Goal: Navigation & Orientation: Understand site structure

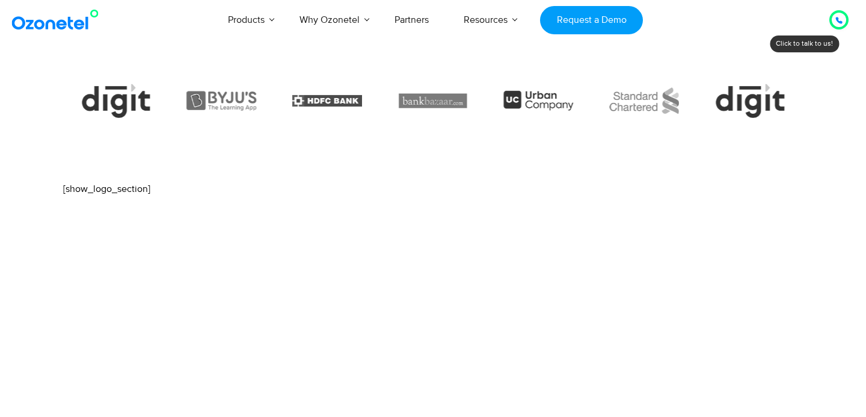
click at [127, 194] on div "[show_logo_section]" at bounding box center [433, 189] width 740 height 14
click at [120, 189] on div "[show_logo_section]" at bounding box center [433, 189] width 740 height 14
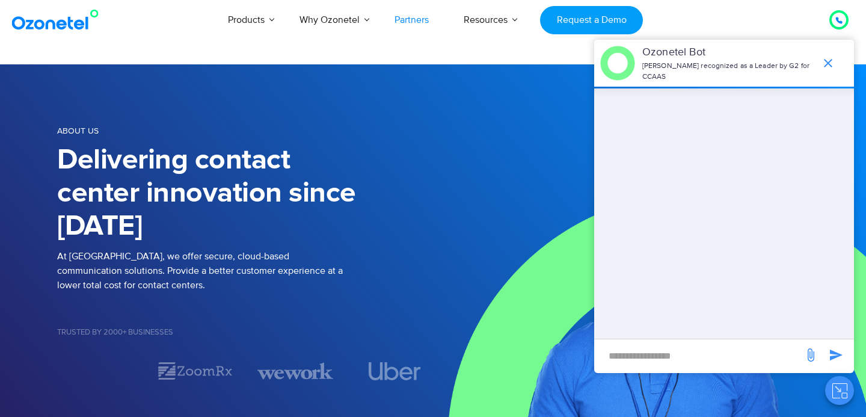
click at [421, 22] on link "Partners" at bounding box center [411, 20] width 69 height 40
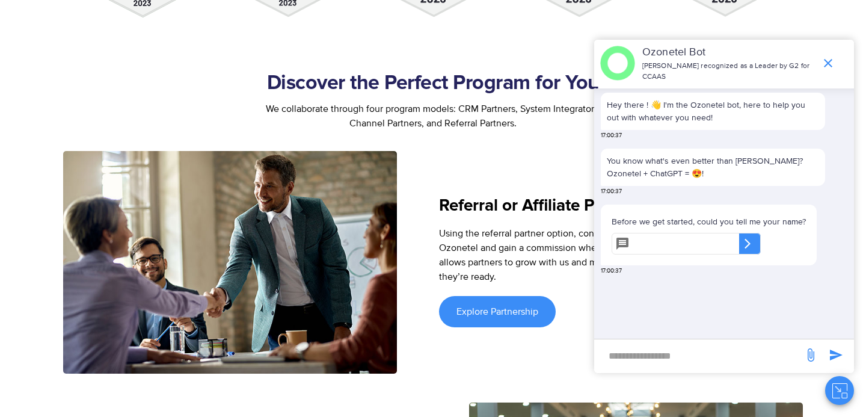
scroll to position [1416, 0]
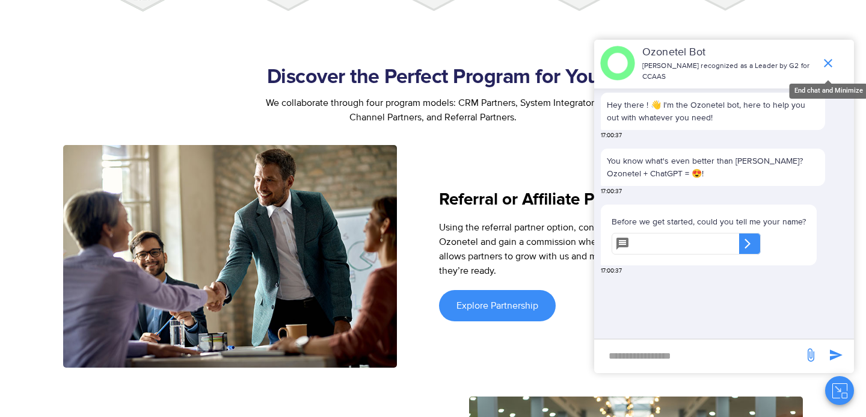
click at [831, 64] on icon "end chat or minimize" at bounding box center [828, 63] width 14 height 14
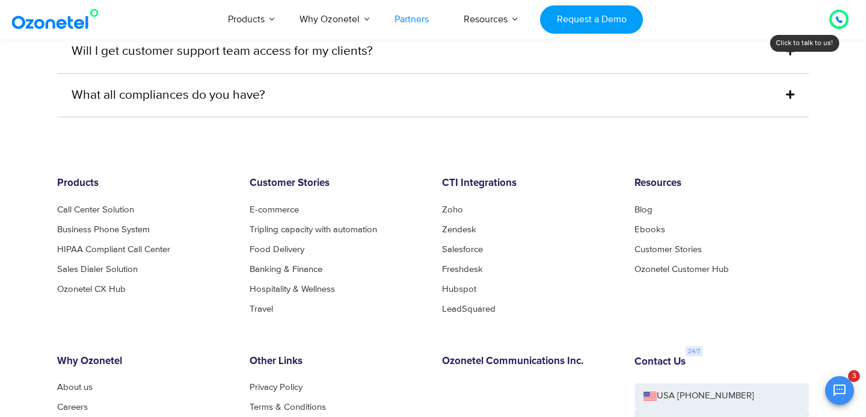
scroll to position [3251, 0]
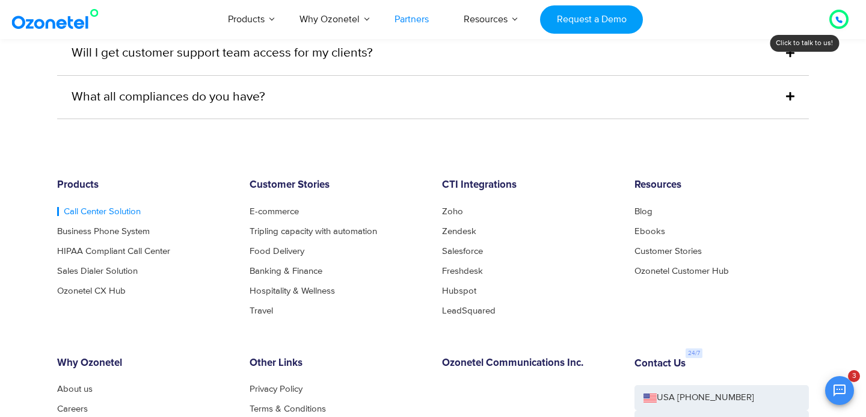
click at [101, 207] on link "Call Center Solution" at bounding box center [99, 211] width 84 height 9
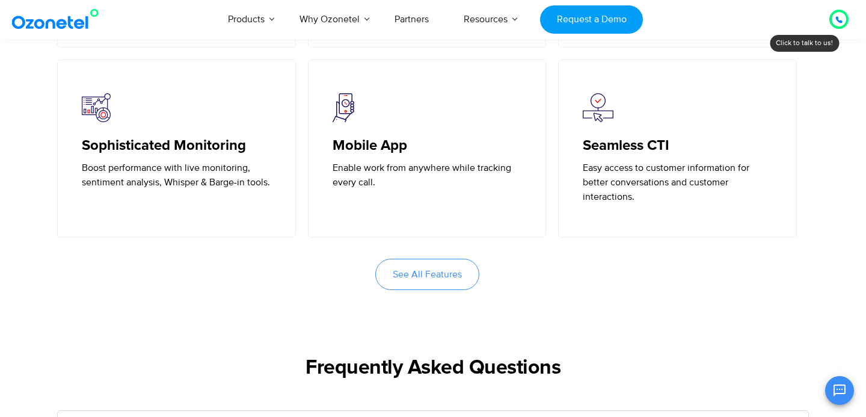
scroll to position [2913, 0]
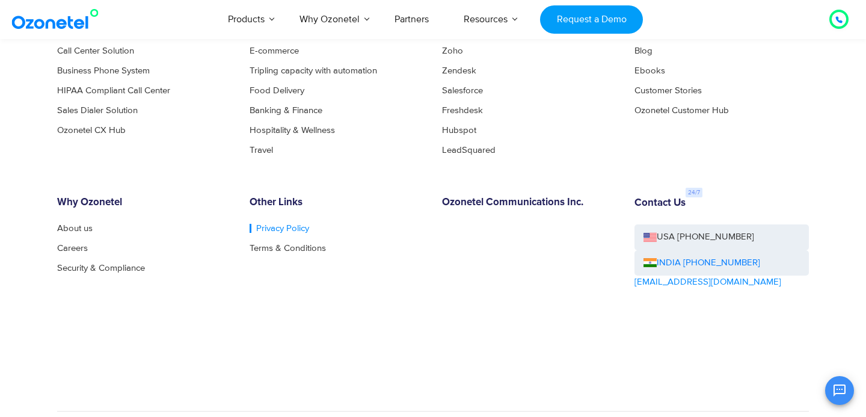
scroll to position [6529, 0]
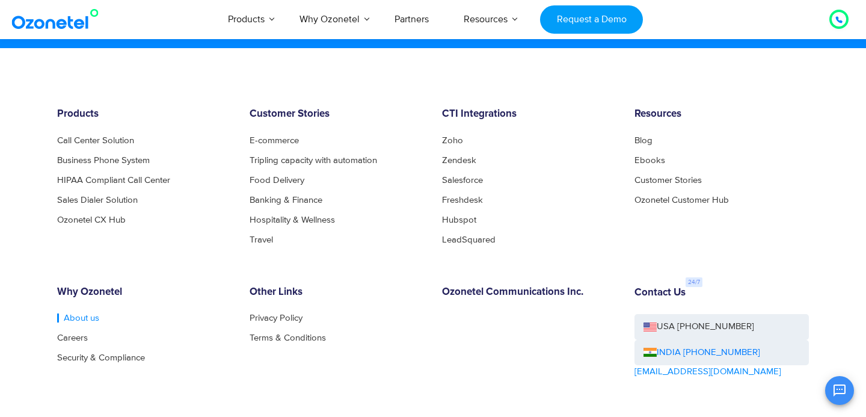
click at [68, 321] on link "About us" at bounding box center [78, 317] width 42 height 9
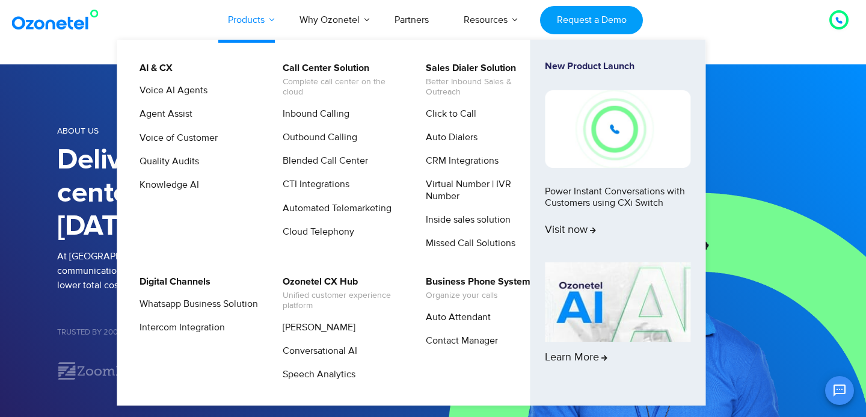
click at [251, 5] on link "Products" at bounding box center [247, 20] width 72 height 40
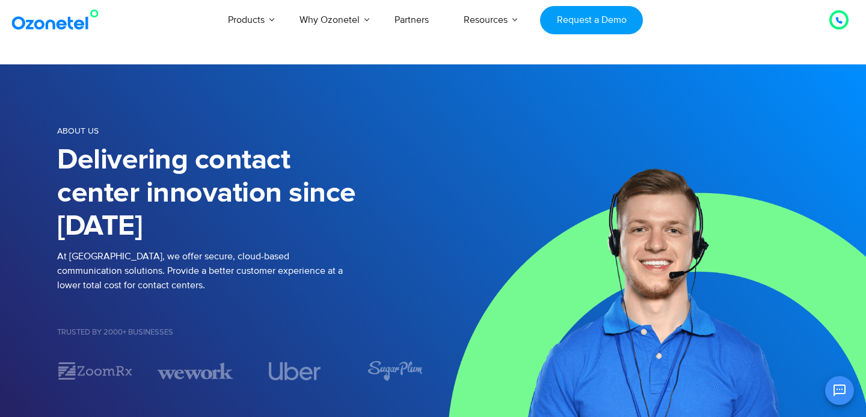
click at [76, 14] on img at bounding box center [57, 20] width 97 height 22
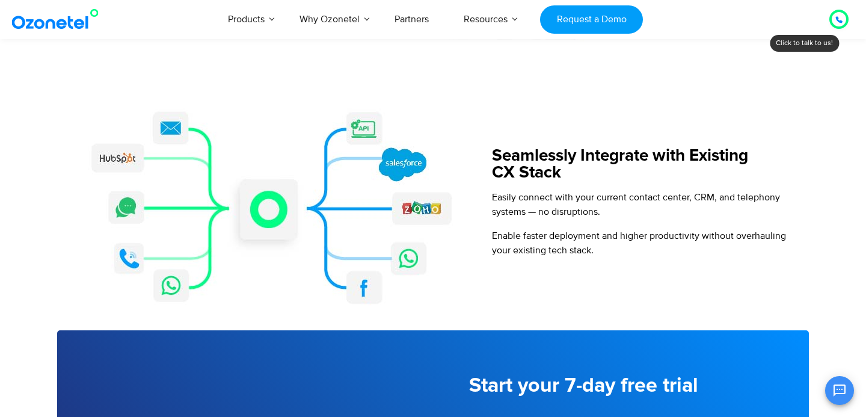
scroll to position [1347, 0]
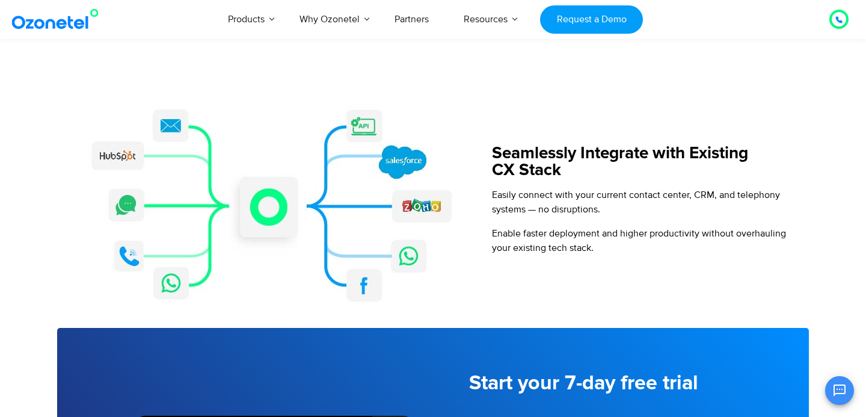
click at [297, 230] on img at bounding box center [275, 204] width 404 height 247
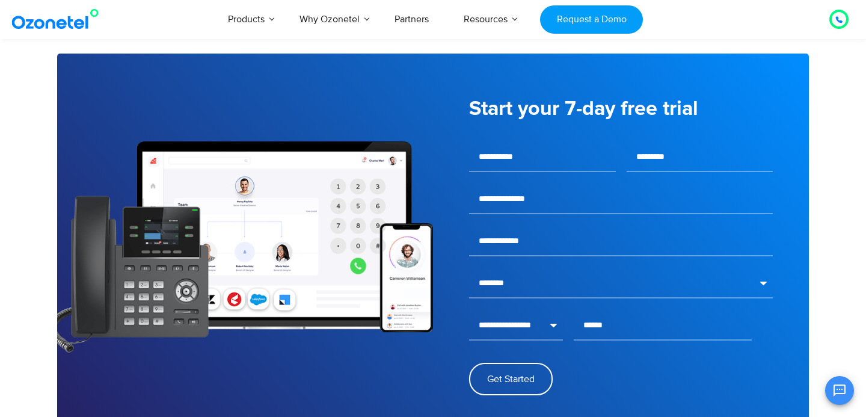
scroll to position [299, 0]
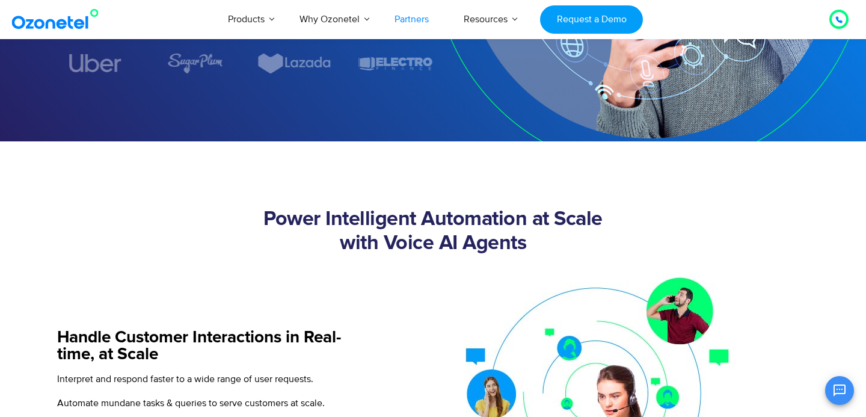
click at [409, 28] on link "Partners" at bounding box center [411, 19] width 69 height 40
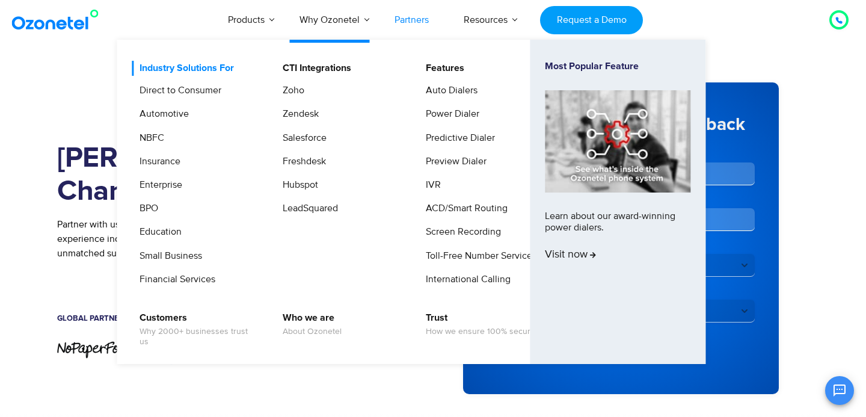
scroll to position [301, 0]
click at [215, 78] on li "Industry Solutions For Direct to Consumer Automotive NBFC Insurance Enterprise …" at bounding box center [203, 178] width 143 height 235
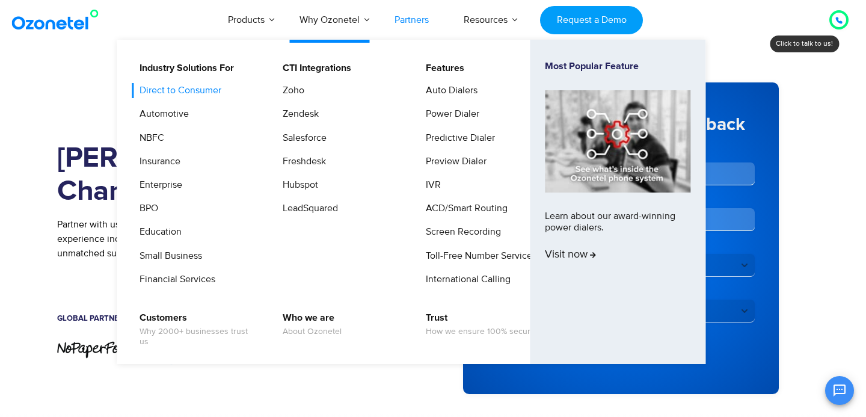
click at [197, 97] on link "Direct to Consumer" at bounding box center [177, 90] width 91 height 15
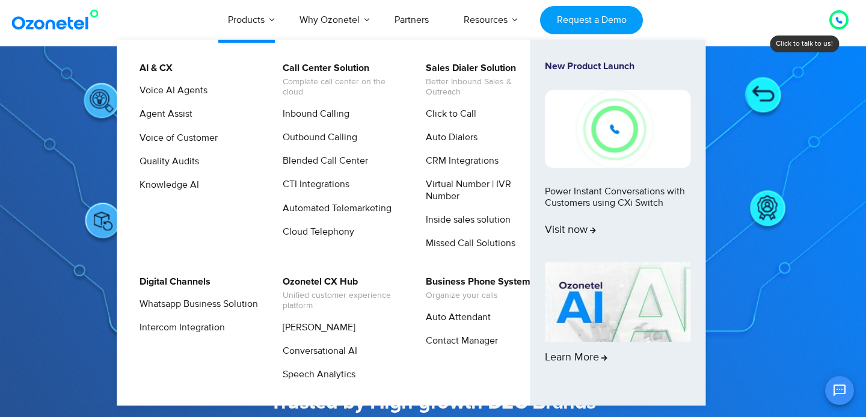
click at [173, 169] on li "Quality Audits" at bounding box center [196, 165] width 128 height 23
click at [304, 119] on link "Inbound Calling" at bounding box center [313, 113] width 76 height 15
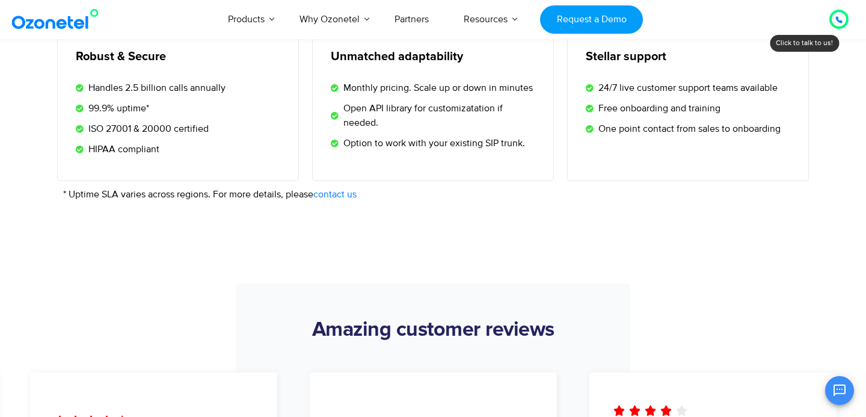
scroll to position [1732, 0]
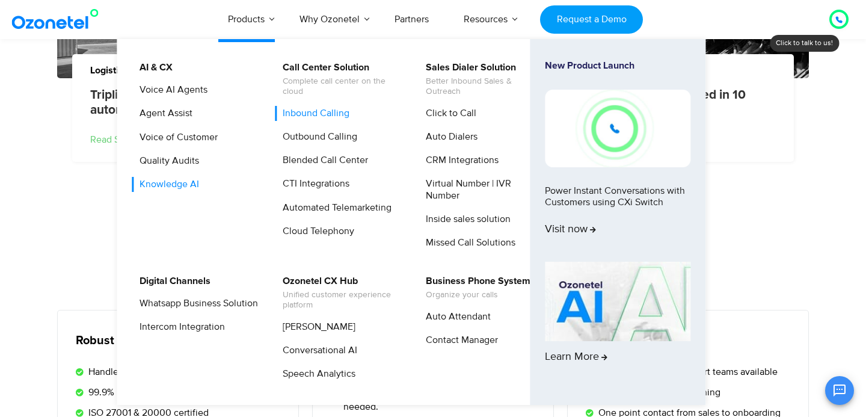
click at [191, 181] on link "Knowledge AI" at bounding box center [166, 184] width 69 height 15
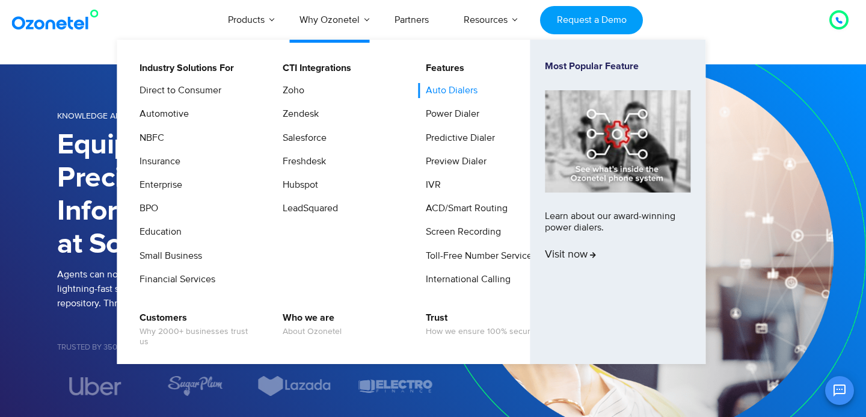
click at [468, 97] on link "Auto Dialers" at bounding box center [448, 90] width 61 height 15
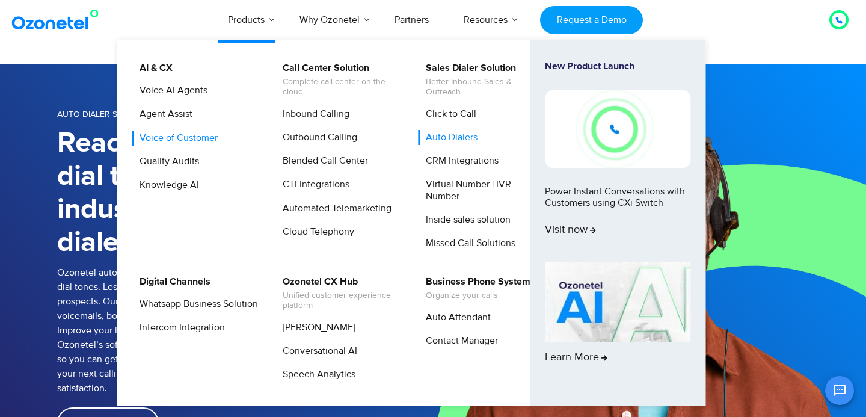
click at [188, 136] on link "Voice of Customer" at bounding box center [176, 138] width 88 height 15
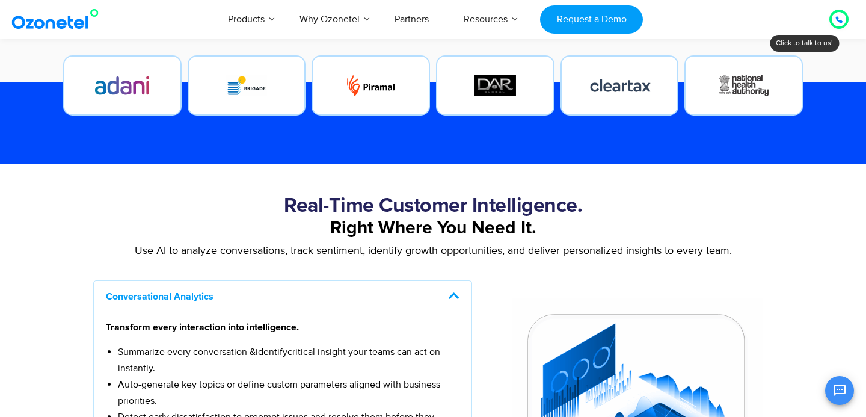
scroll to position [683, 0]
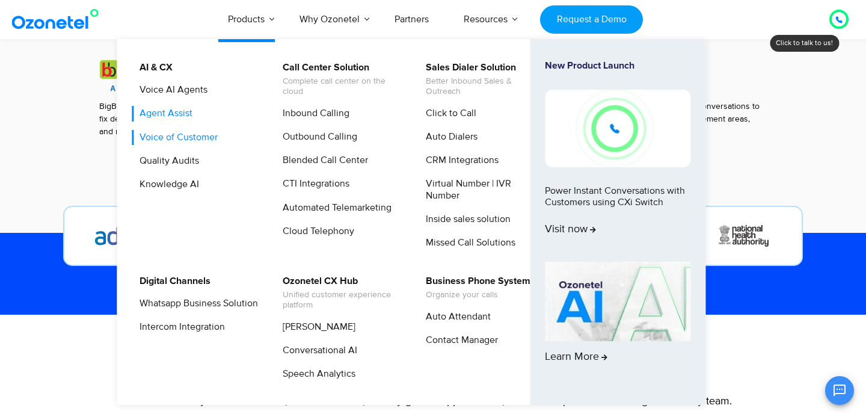
click at [162, 115] on link "Agent Assist" at bounding box center [163, 113] width 63 height 15
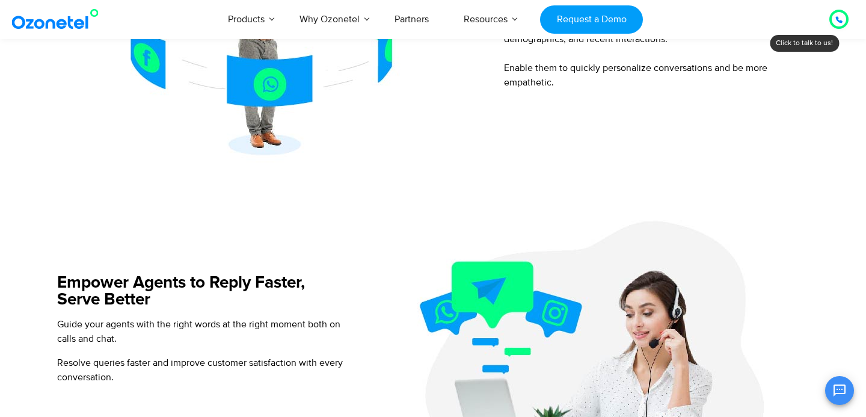
scroll to position [519, 0]
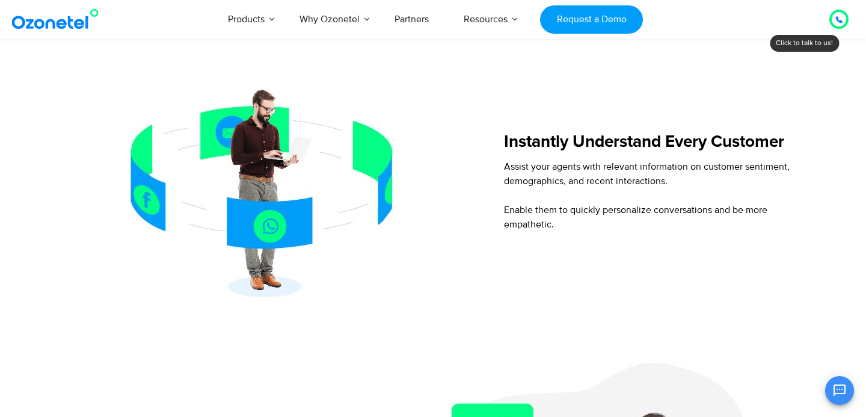
click at [252, 214] on img at bounding box center [275, 187] width 404 height 247
